Goal: Check status

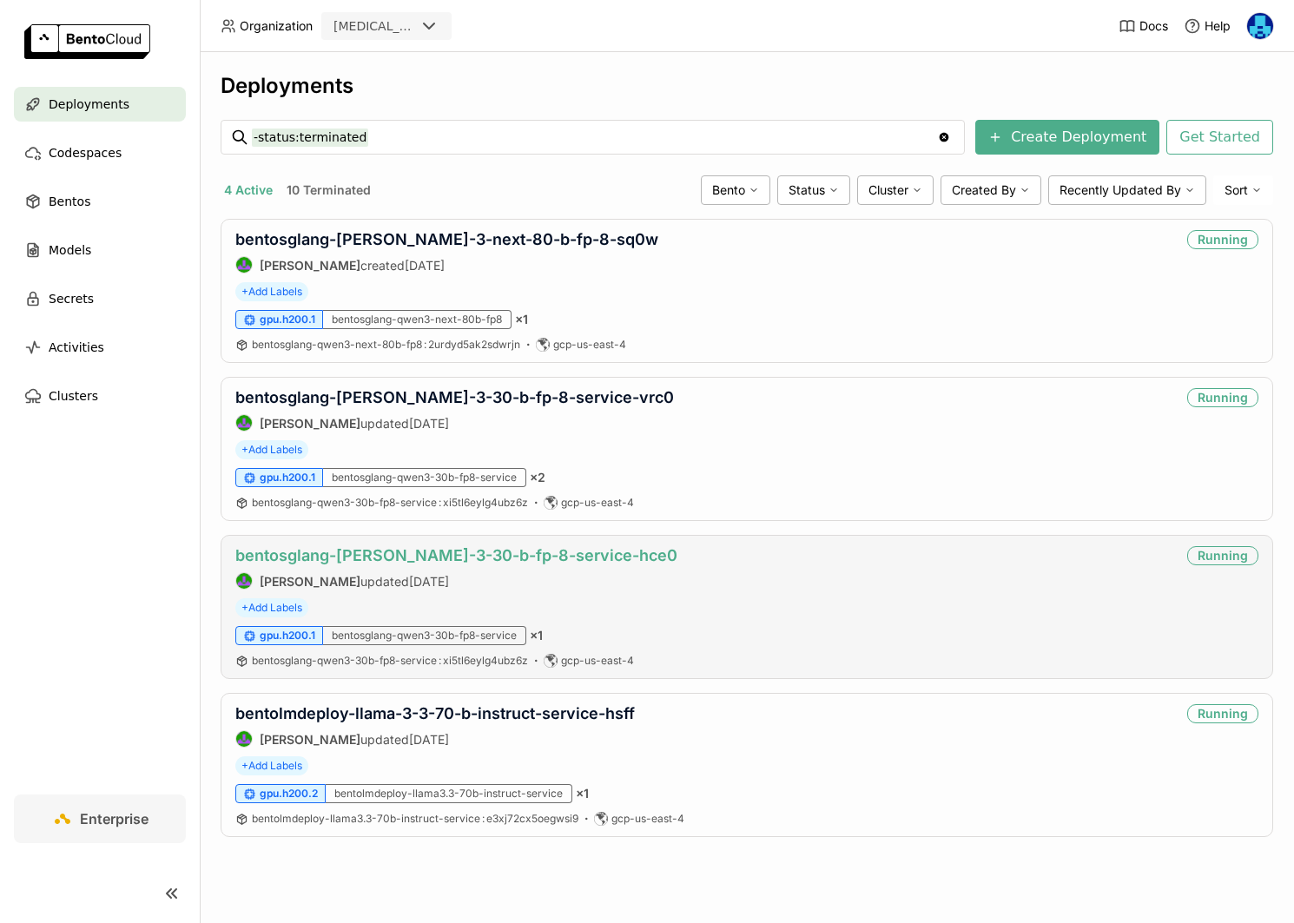
click at [505, 551] on link "bentosglang-[PERSON_NAME]-3-30-b-fp-8-service-hce0" at bounding box center [456, 555] width 442 height 18
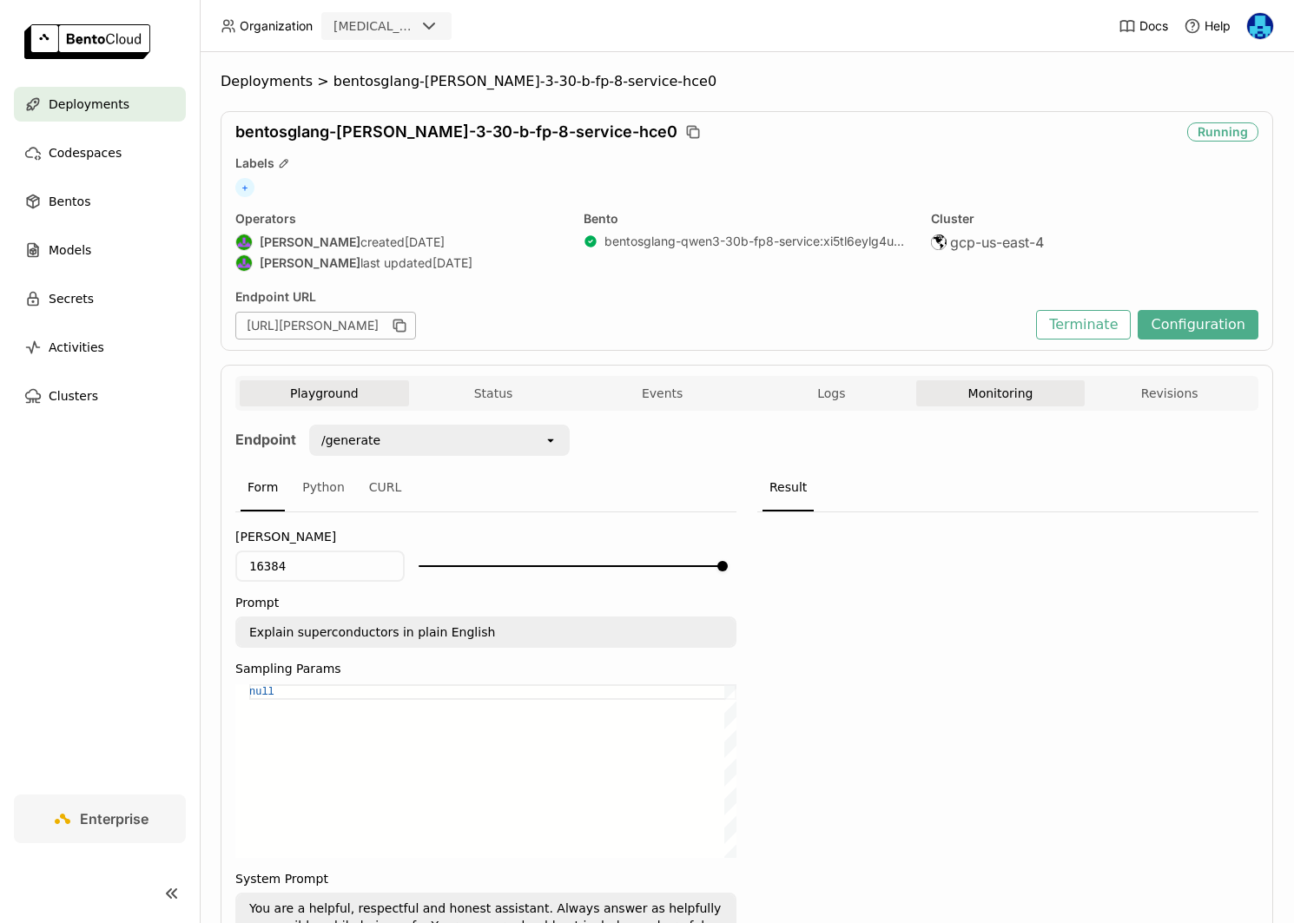
click at [987, 395] on button "Monitoring" at bounding box center [1000, 393] width 169 height 26
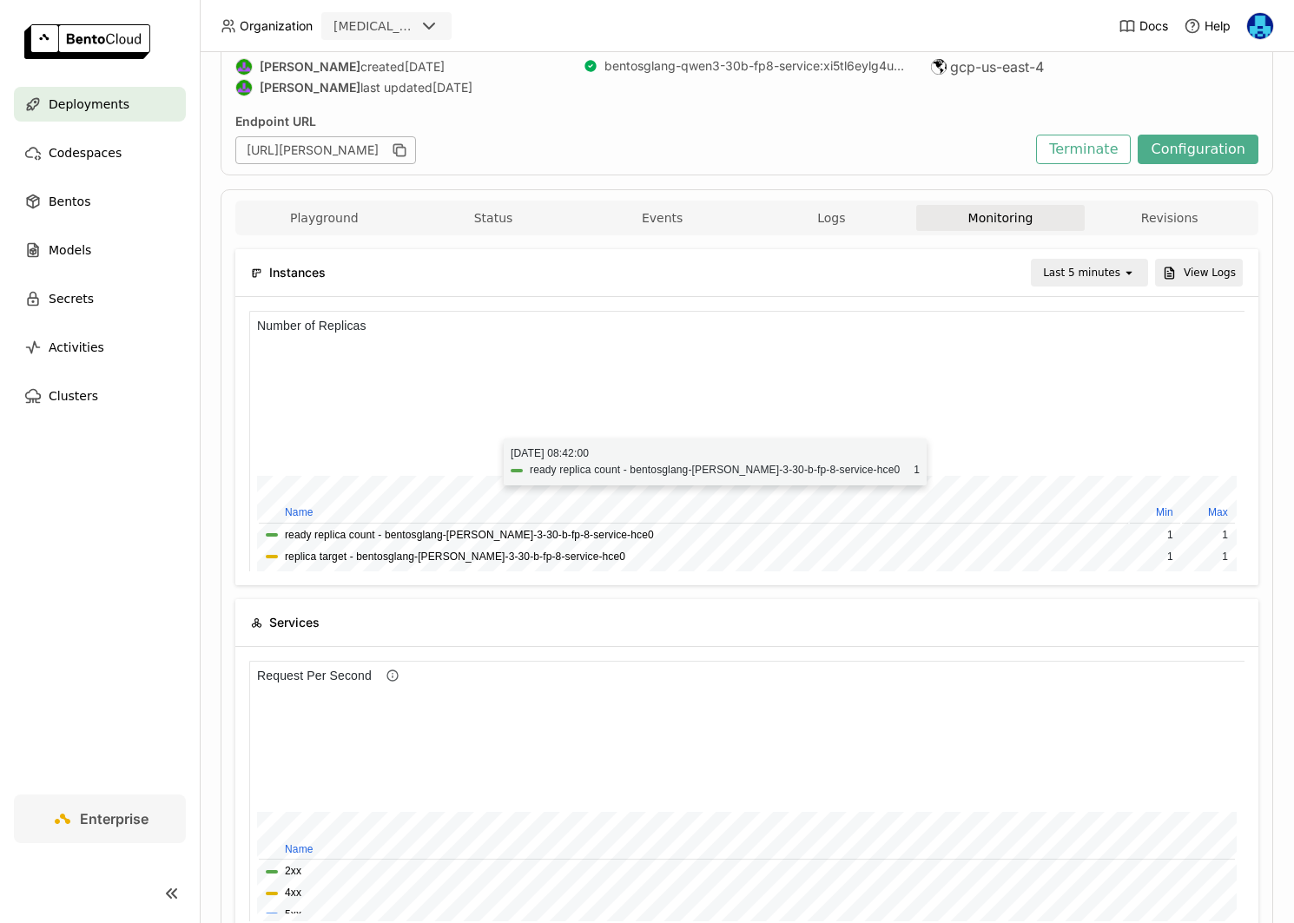
scroll to position [274, 0]
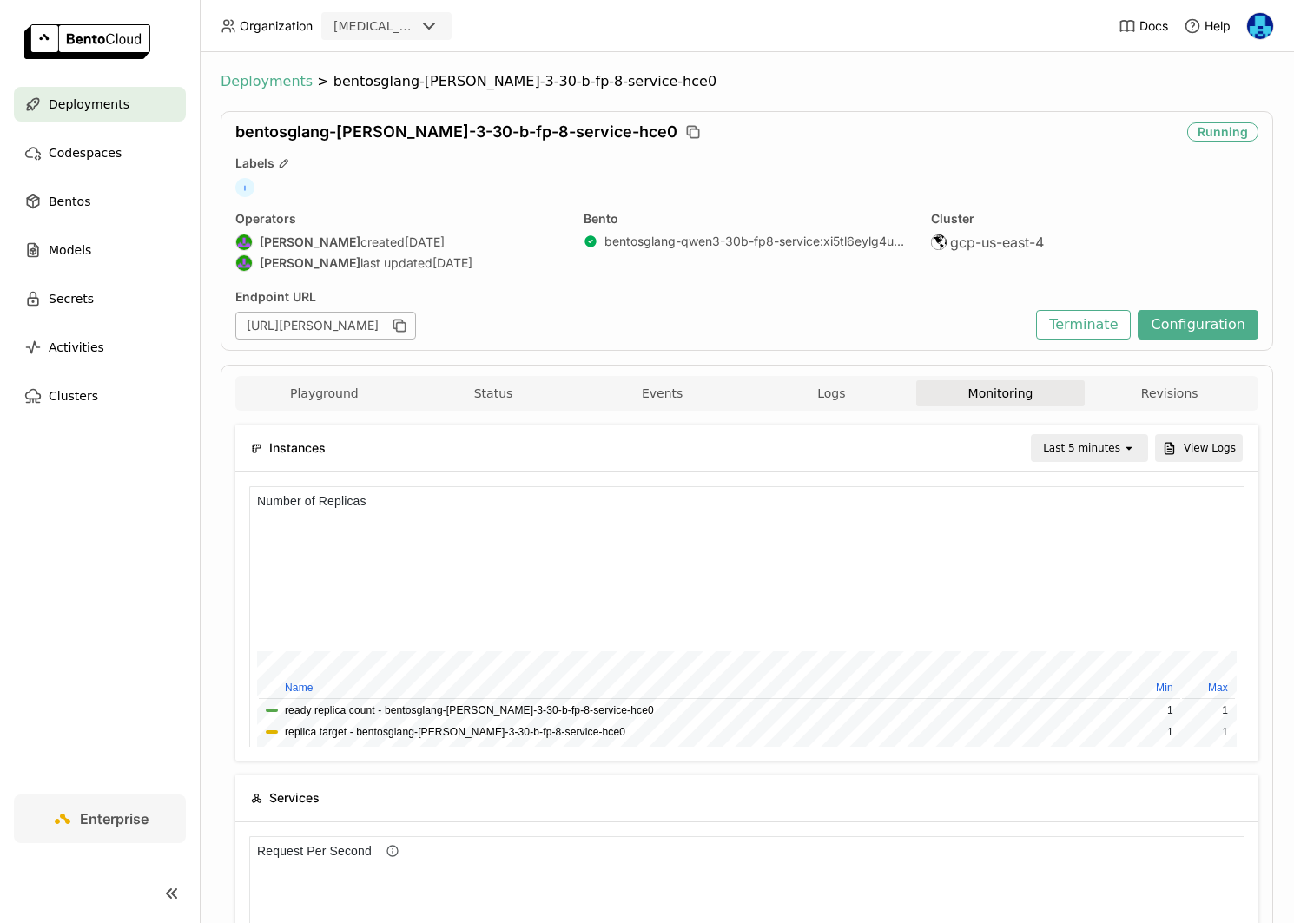
click at [280, 88] on span "Deployments" at bounding box center [267, 81] width 92 height 17
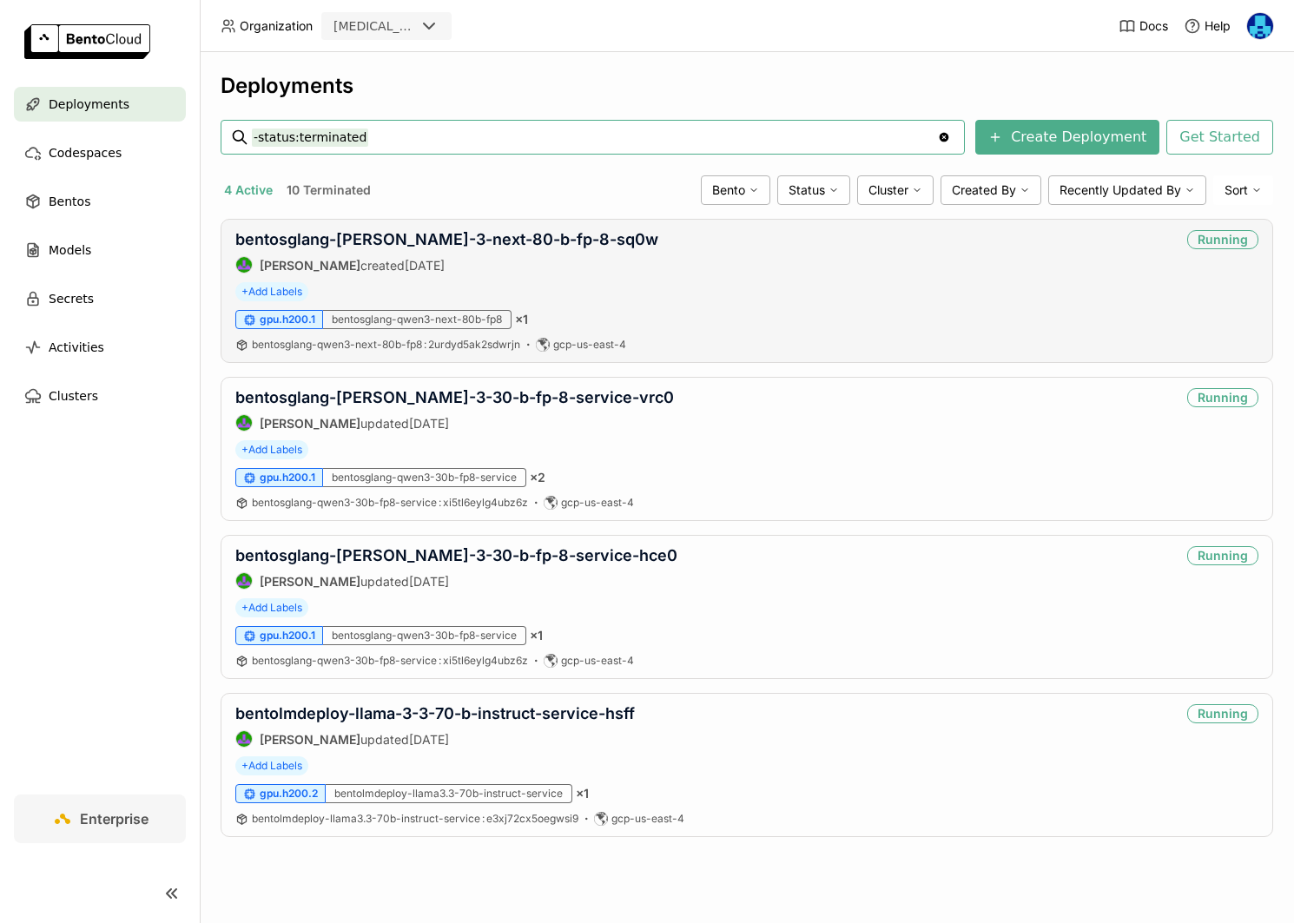
click at [537, 252] on div "bentosglang-[PERSON_NAME]-3-next-80-b-fp-8-sq0w [PERSON_NAME] created [DATE]" at bounding box center [446, 251] width 423 height 43
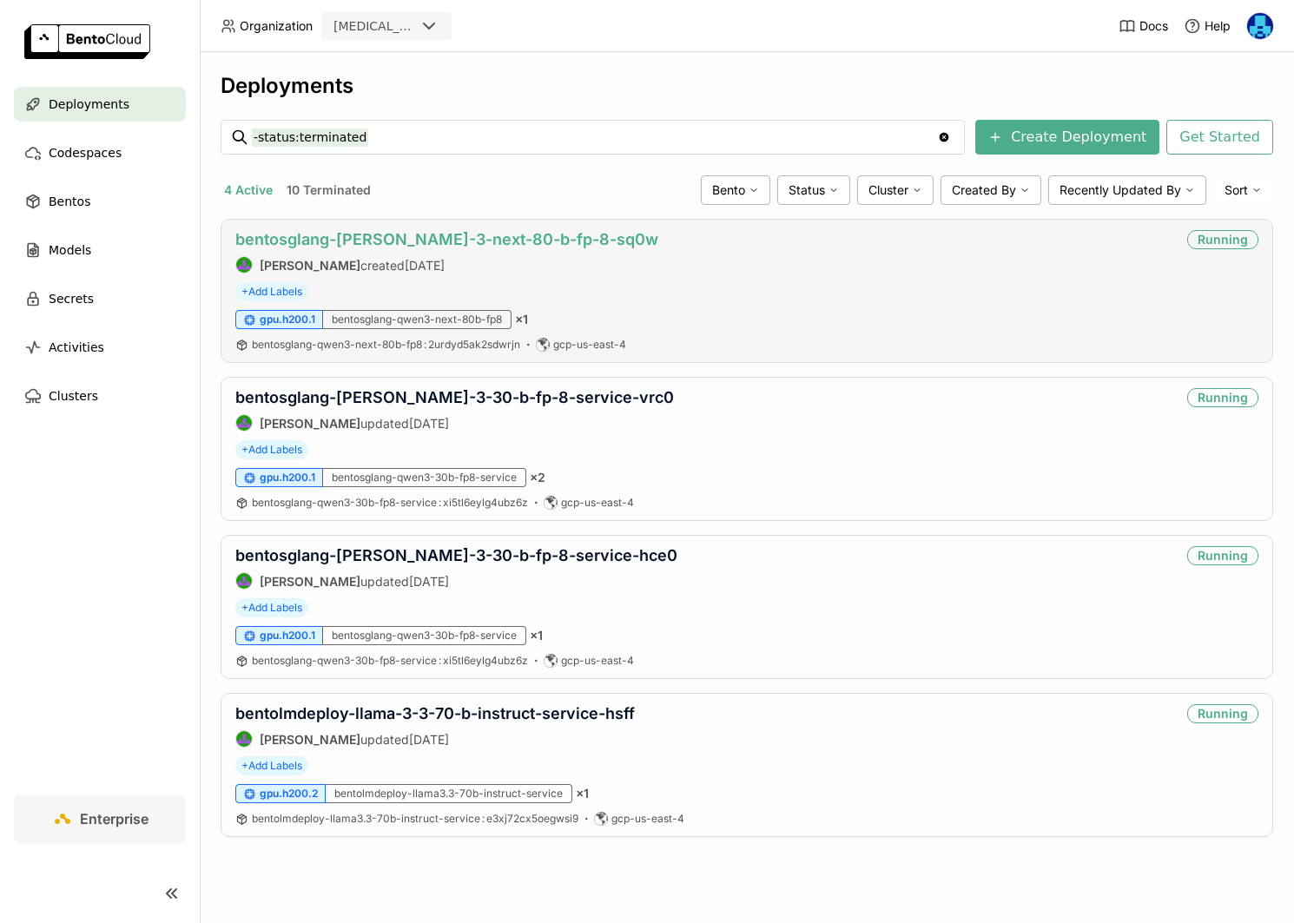
click at [537, 247] on link "bentosglang-[PERSON_NAME]-3-next-80-b-fp-8-sq0w" at bounding box center [446, 239] width 423 height 18
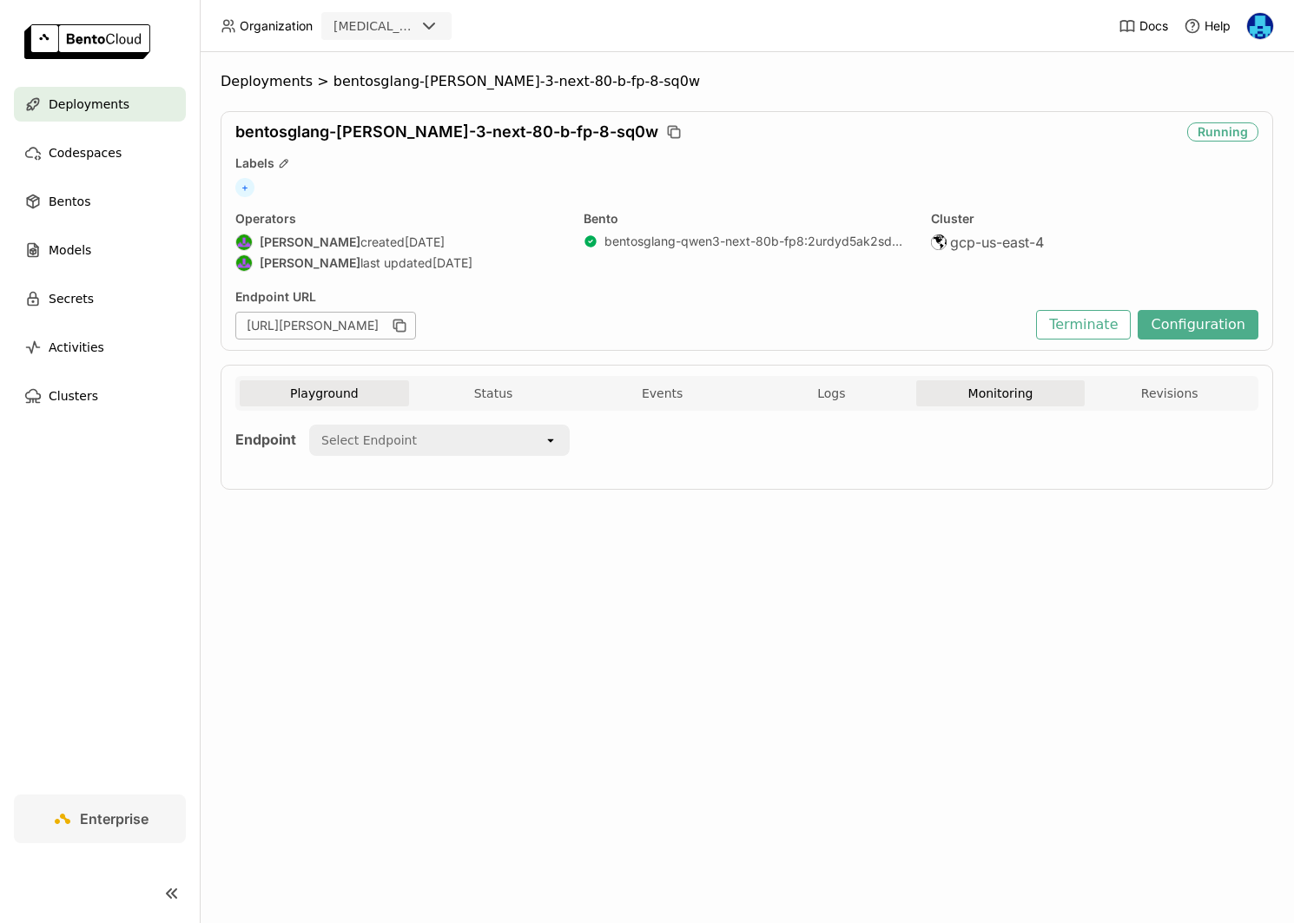
click at [1003, 383] on button "Monitoring" at bounding box center [1000, 393] width 169 height 26
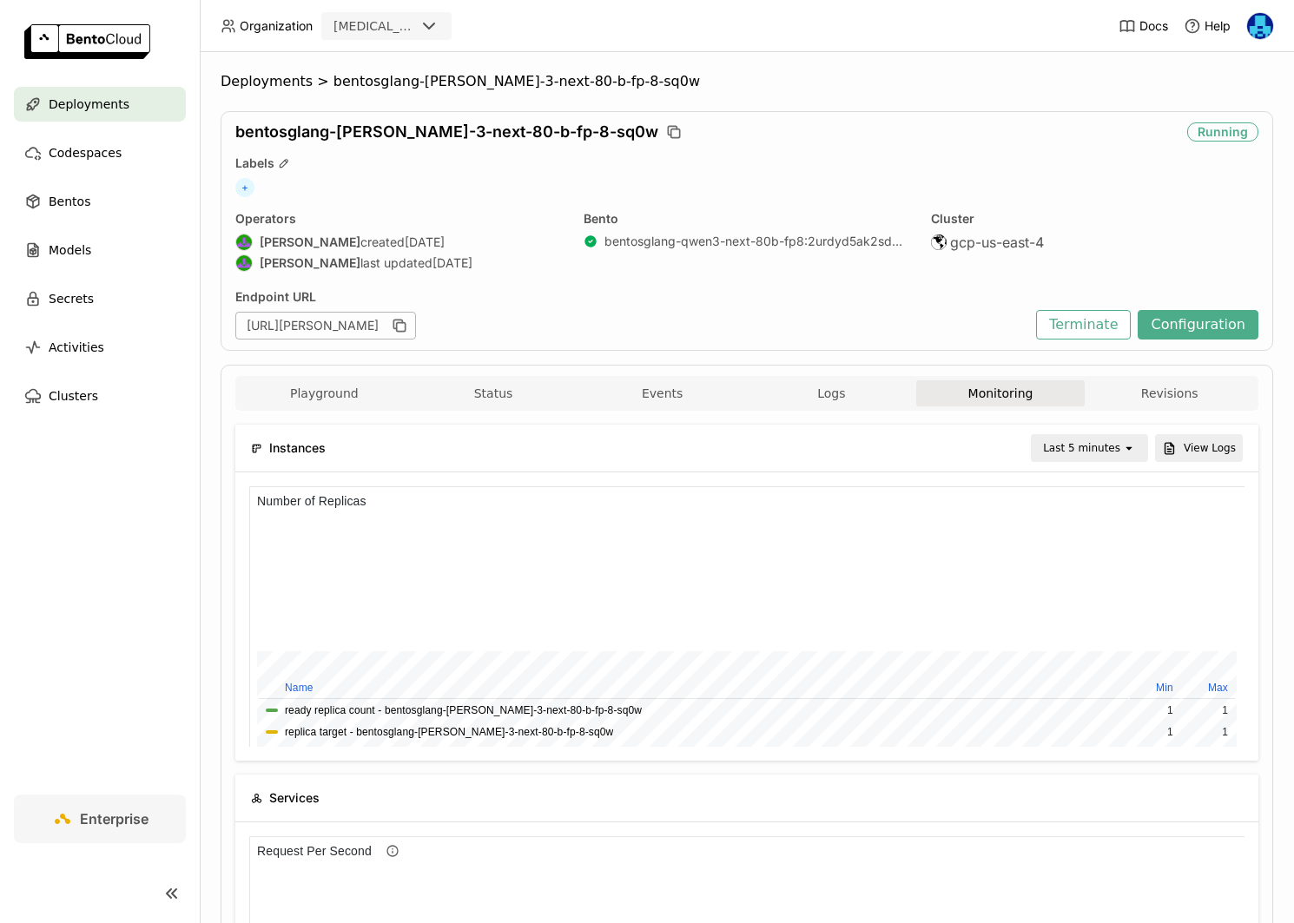
click at [1091, 446] on div "Last 5 minutes" at bounding box center [1081, 447] width 77 height 17
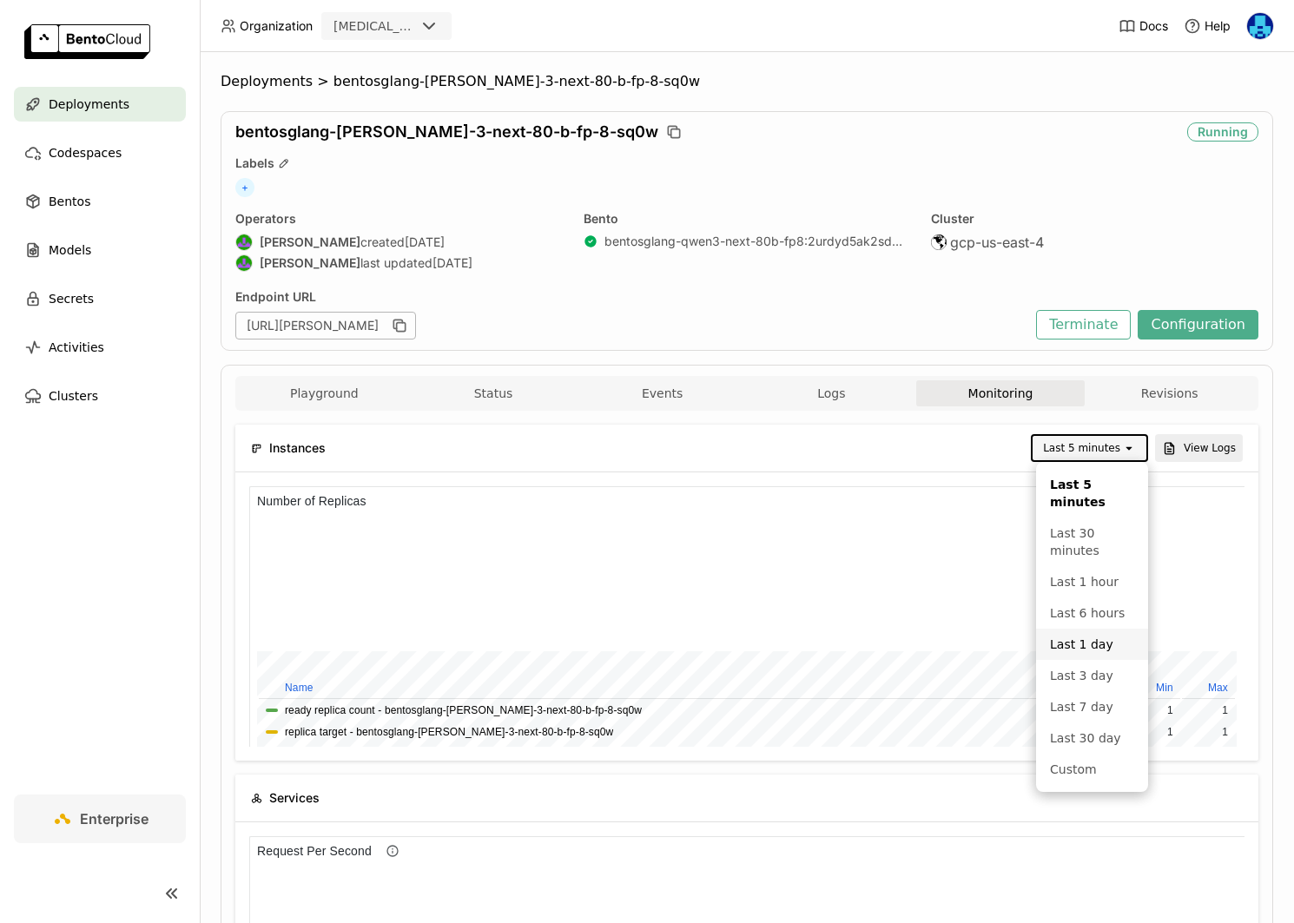
click at [1090, 649] on div "Last 1 day" at bounding box center [1092, 644] width 84 height 17
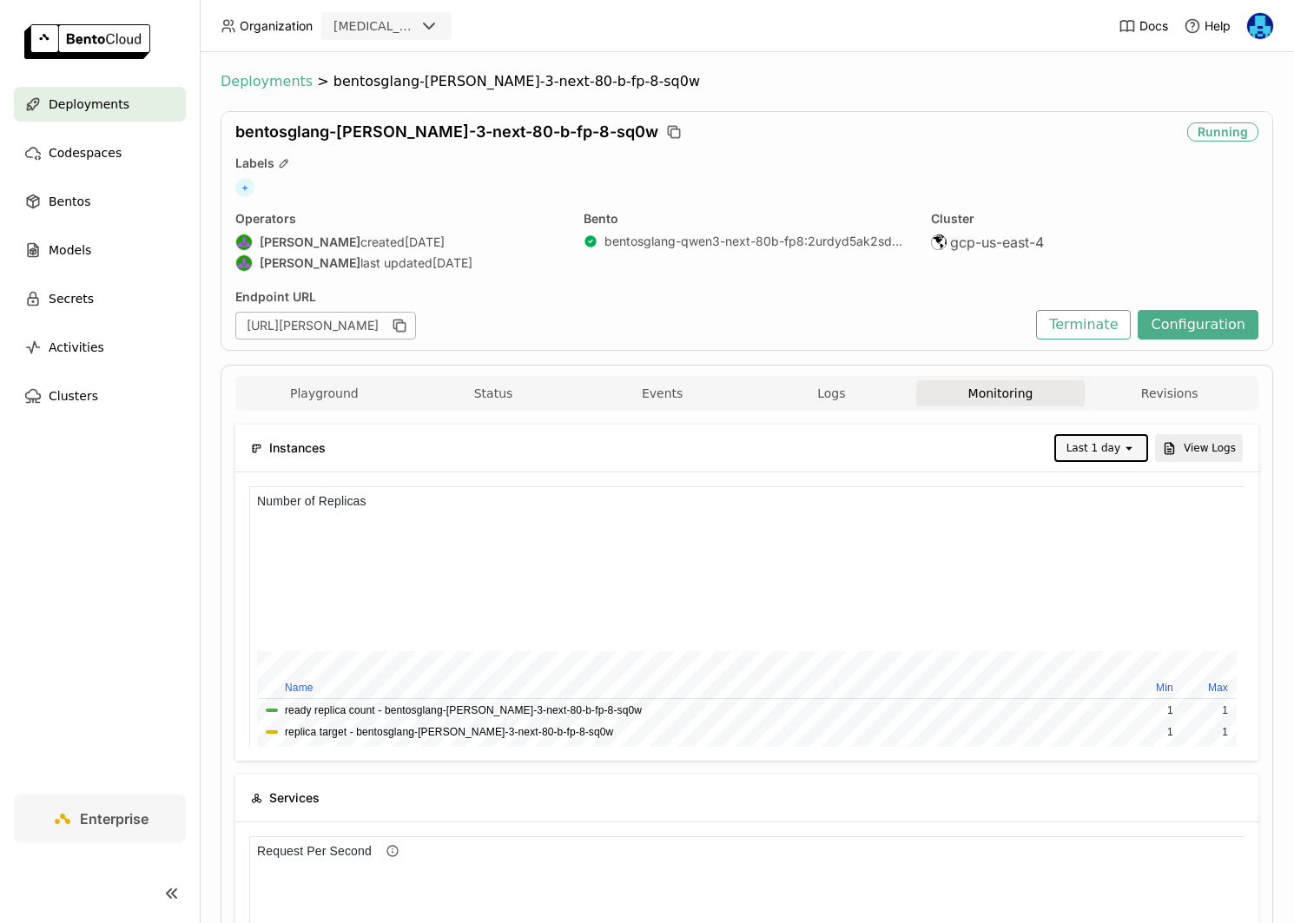
click at [256, 78] on span "Deployments" at bounding box center [267, 81] width 92 height 17
